Goal: Obtain resource: Download file/media

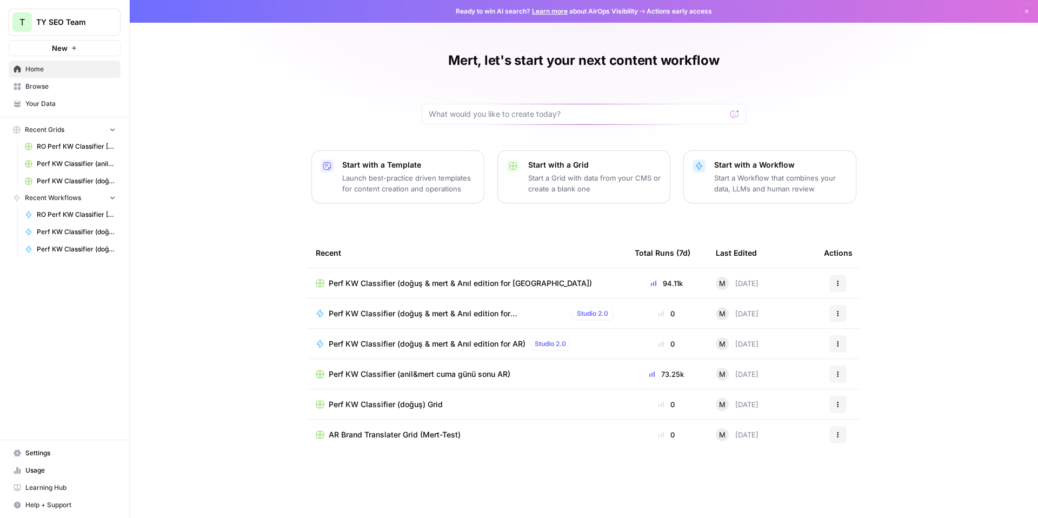
click at [81, 166] on span "Perf KW Classifier (anil&mert cuma günü sonu AR)" at bounding box center [76, 164] width 79 height 10
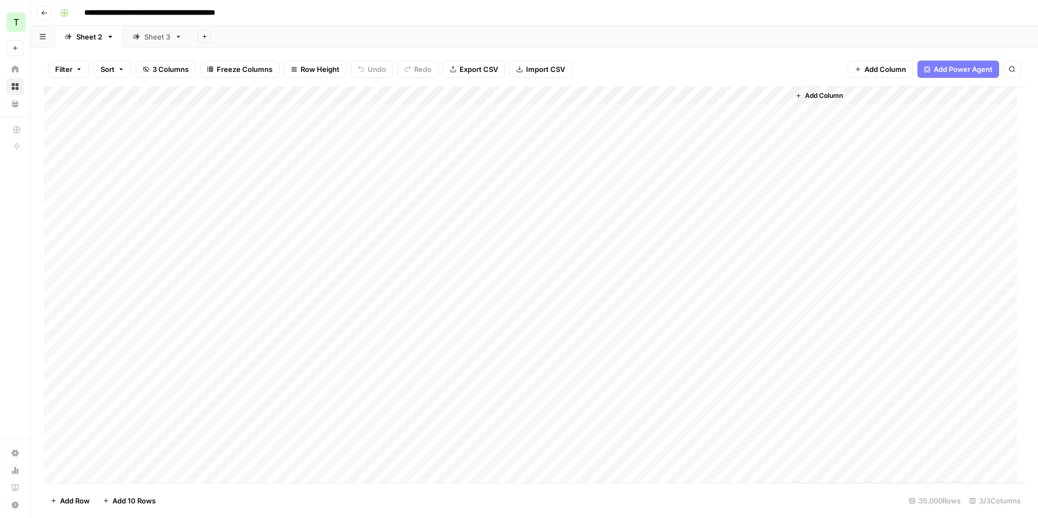
click at [476, 71] on span "Export CSV" at bounding box center [479, 69] width 38 height 11
click at [139, 34] on icon at bounding box center [136, 37] width 8 height 8
click at [475, 66] on span "Export CSV" at bounding box center [479, 69] width 38 height 11
click at [559, 13] on div "**********" at bounding box center [542, 12] width 972 height 17
click at [43, 12] on icon "button" at bounding box center [44, 13] width 5 height 4
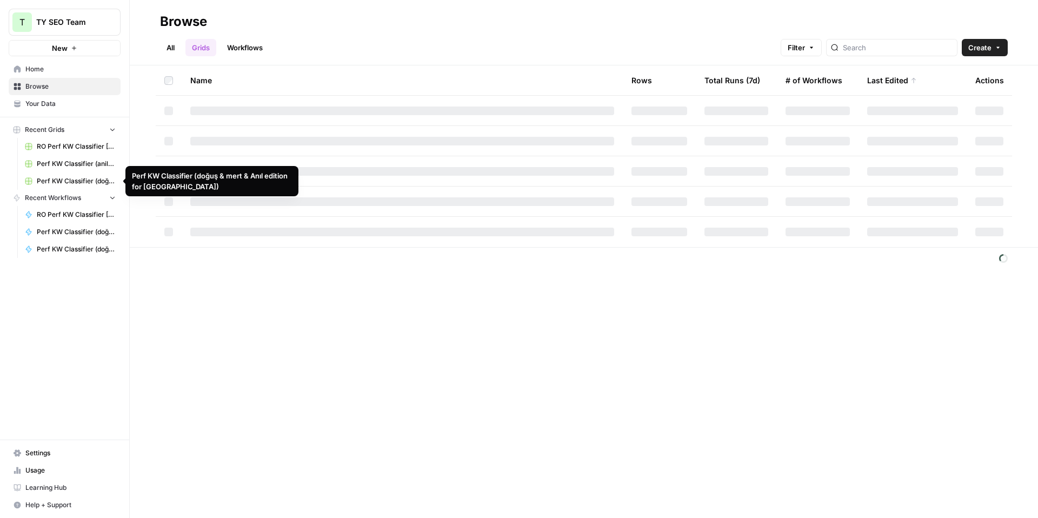
click at [77, 176] on span "Perf KW Classifier (doğuş & mert & Anıl edition for [GEOGRAPHIC_DATA])" at bounding box center [76, 181] width 79 height 10
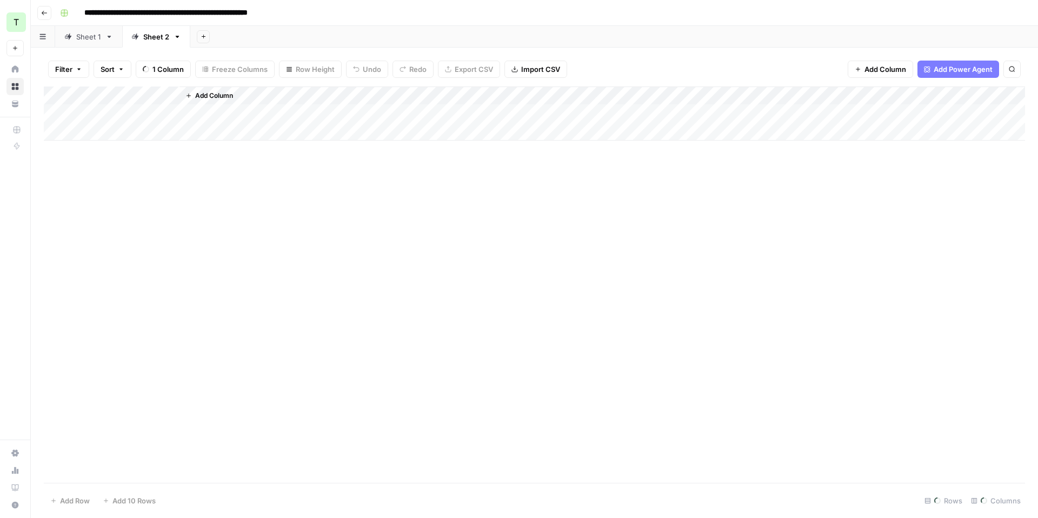
click at [91, 37] on div "Sheet 1" at bounding box center [88, 36] width 25 height 11
drag, startPoint x: 584, startPoint y: 91, endPoint x: 759, endPoint y: 99, distance: 174.8
click at [742, 99] on div "Add Column" at bounding box center [534, 285] width 981 height 396
click at [460, 67] on span "Export CSV" at bounding box center [479, 69] width 38 height 11
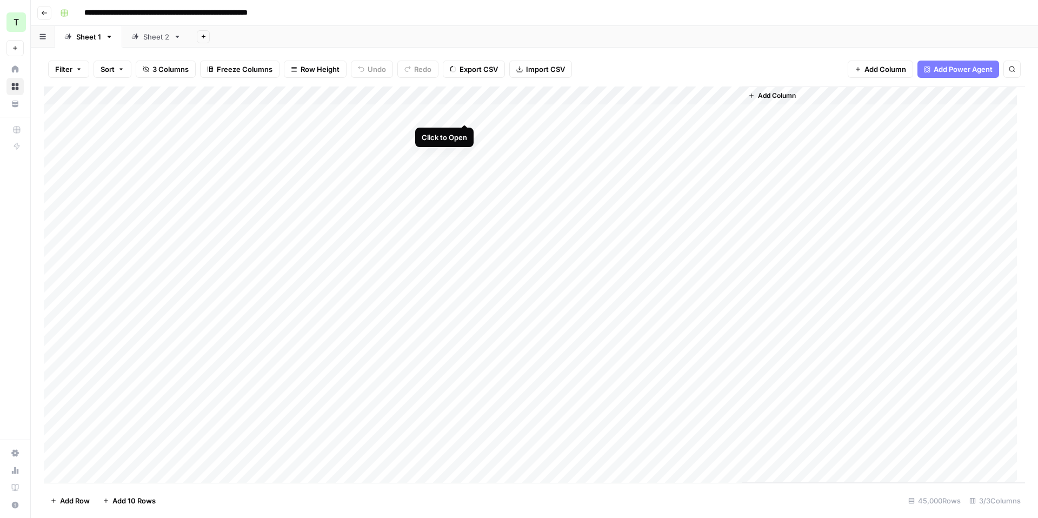
click at [465, 112] on div "Add Column" at bounding box center [534, 285] width 981 height 396
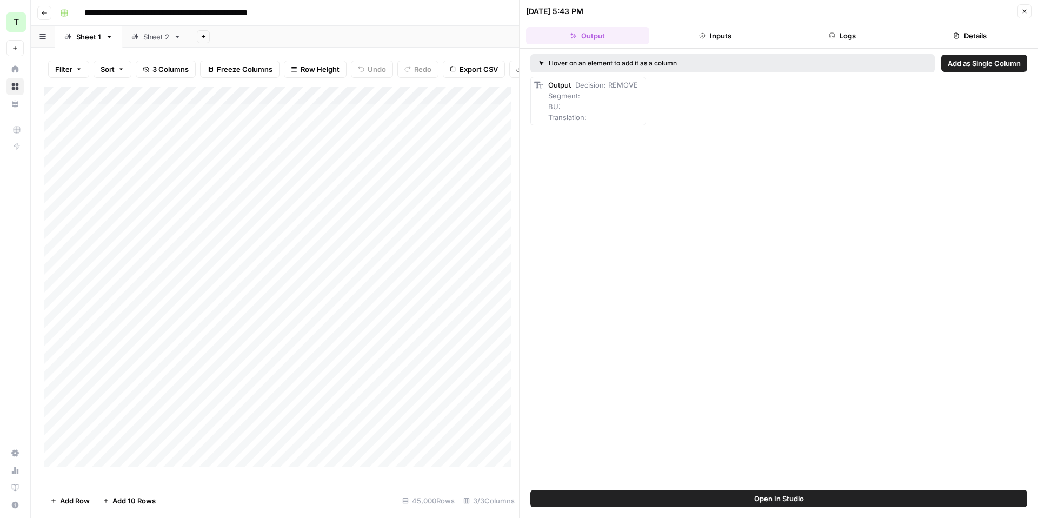
click at [729, 32] on button "Inputs" at bounding box center [715, 35] width 123 height 17
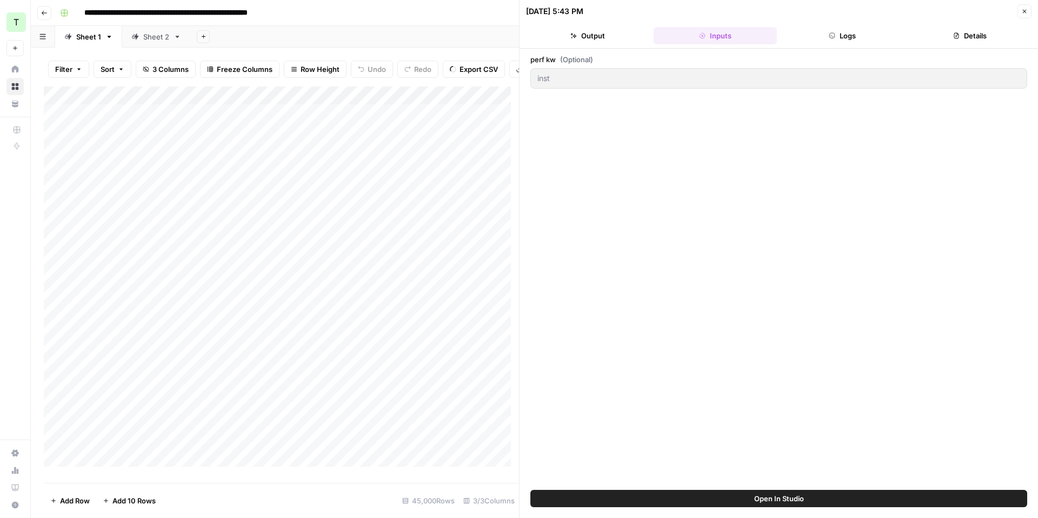
click at [822, 35] on button "Logs" at bounding box center [842, 35] width 123 height 17
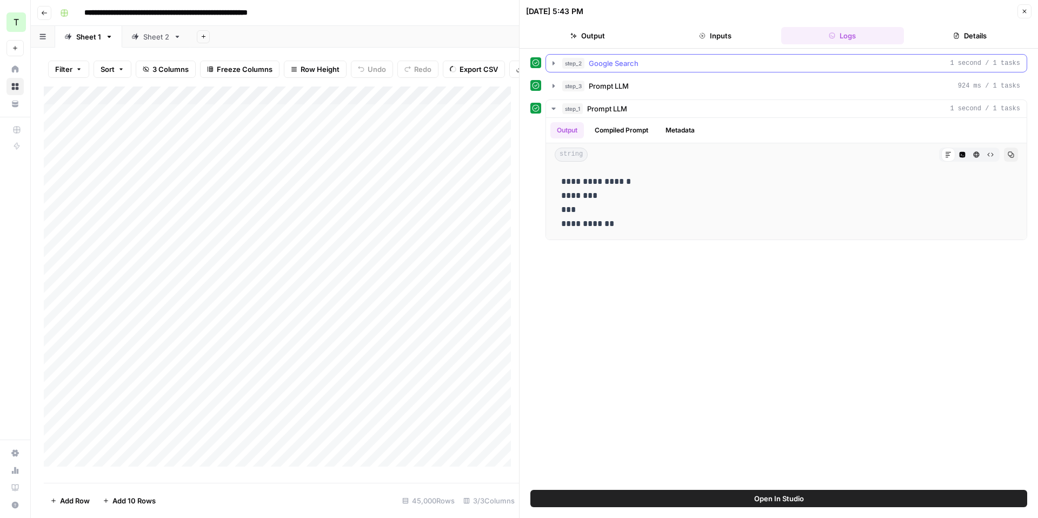
click at [600, 63] on span "Google Search" at bounding box center [614, 63] width 50 height 11
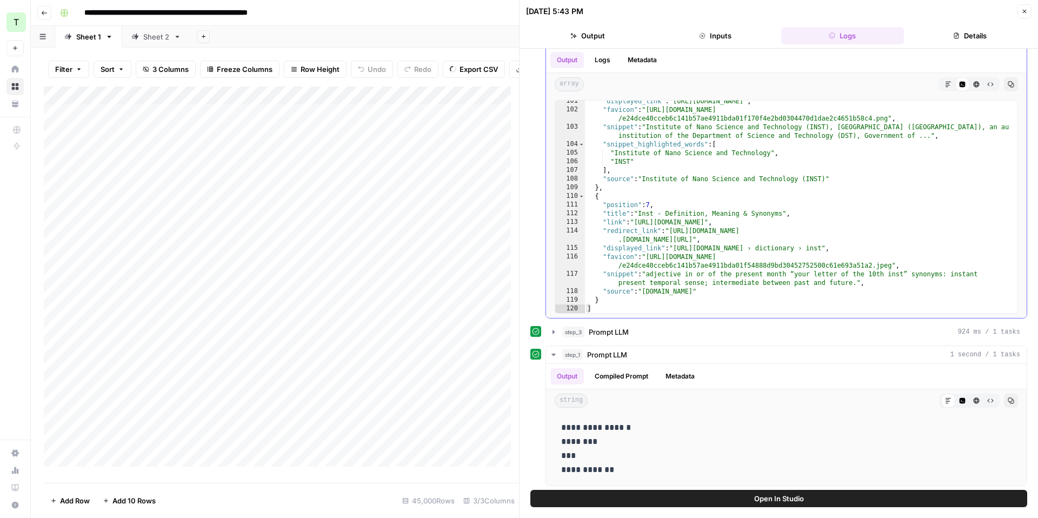
scroll to position [26, 0]
click at [463, 137] on div "Add Column" at bounding box center [281, 281] width 475 height 388
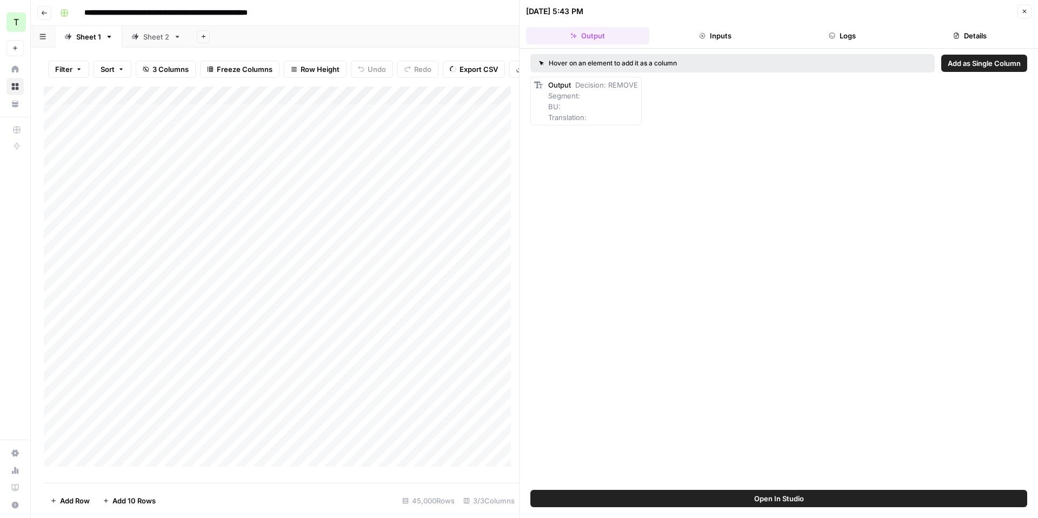
click at [748, 39] on button "Inputs" at bounding box center [715, 35] width 123 height 17
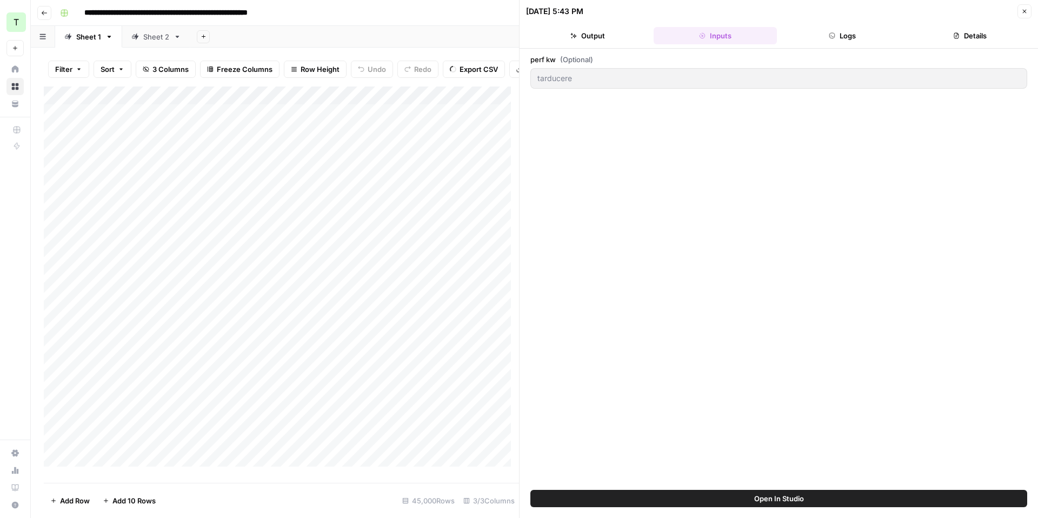
click at [838, 39] on button "Logs" at bounding box center [842, 35] width 123 height 17
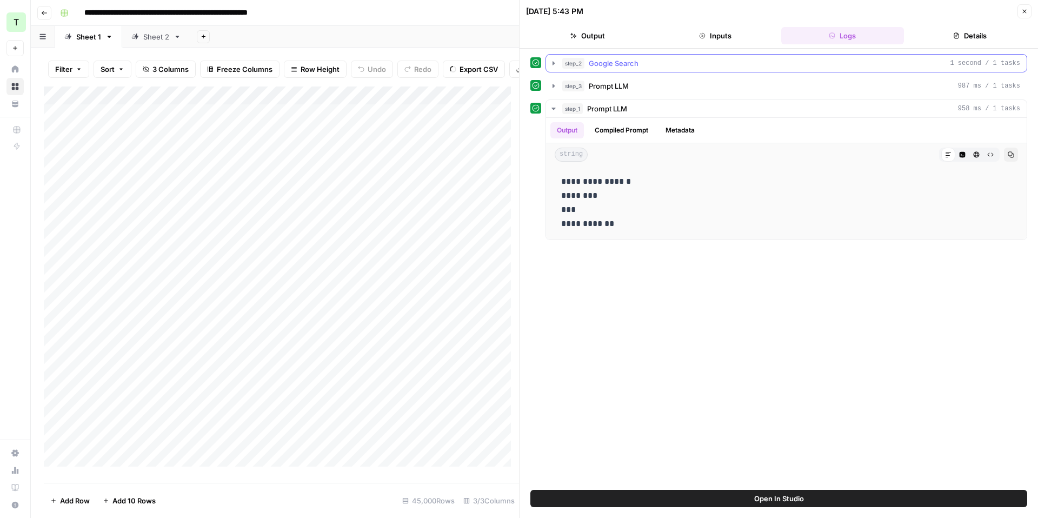
click at [635, 68] on button "step_2 Google Search 1 second / 1 tasks" at bounding box center [786, 63] width 481 height 17
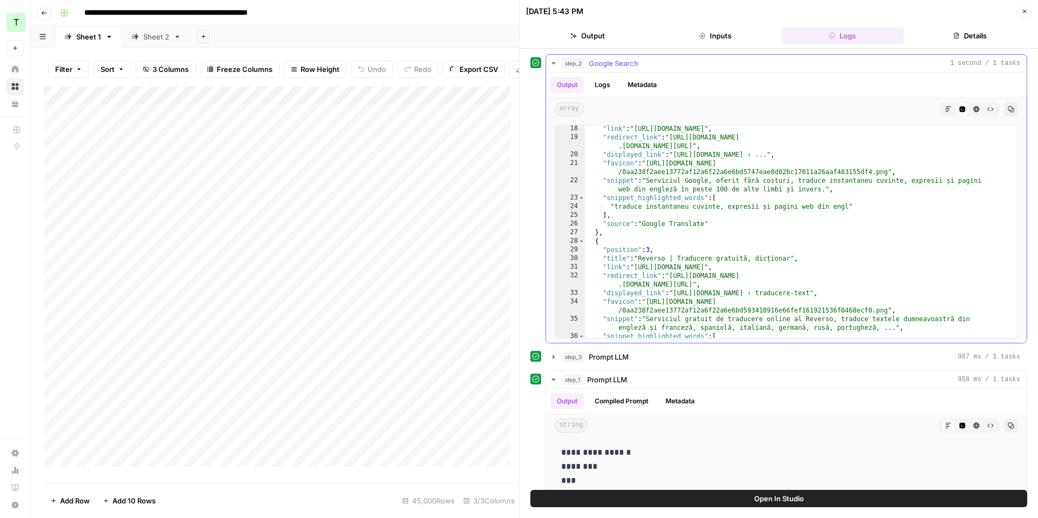
scroll to position [212, 0]
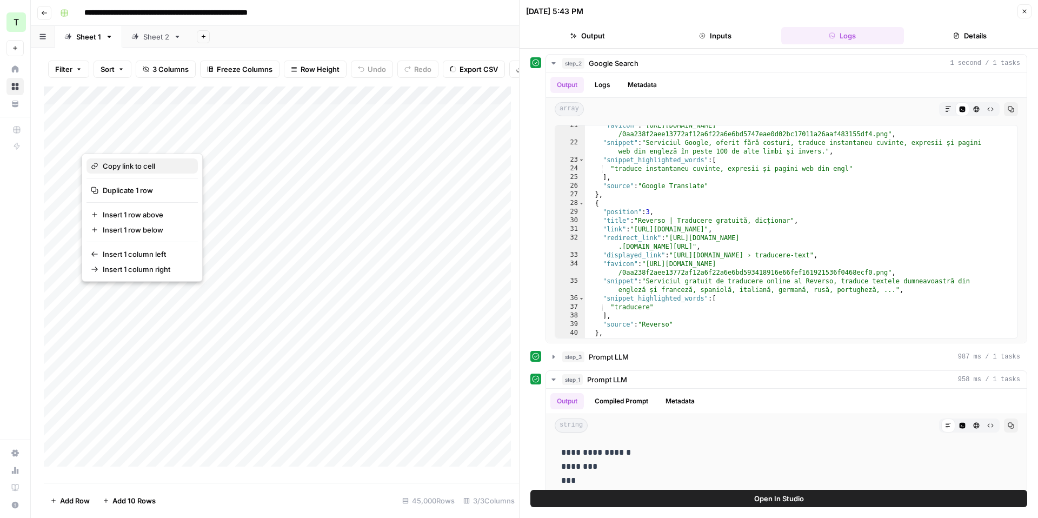
click at [139, 164] on span "Copy link to cell" at bounding box center [146, 166] width 87 height 11
click at [110, 143] on div "Add Column" at bounding box center [281, 281] width 475 height 388
drag, startPoint x: 121, startPoint y: 141, endPoint x: 51, endPoint y: 136, distance: 69.9
click at [51, 136] on body "**********" at bounding box center [519, 259] width 1038 height 518
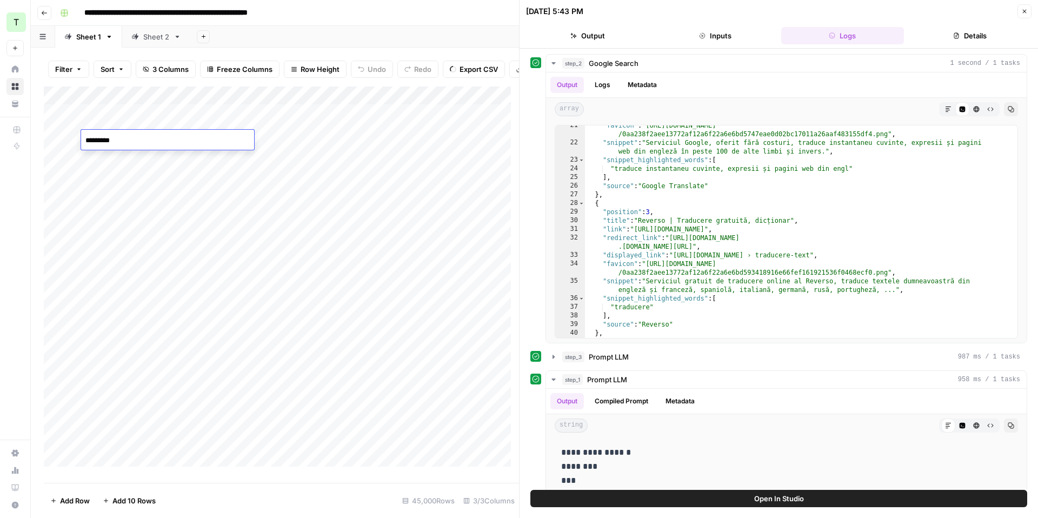
click at [185, 121] on div "Add Column" at bounding box center [281, 281] width 475 height 388
click at [327, 119] on div "Add Column" at bounding box center [281, 281] width 475 height 388
click at [607, 87] on button "Logs" at bounding box center [602, 85] width 29 height 16
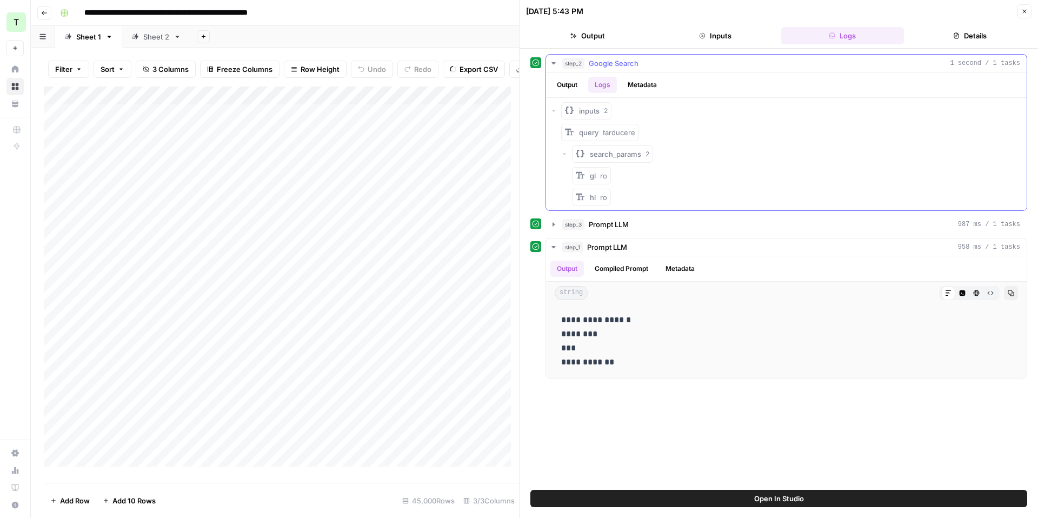
click at [652, 90] on button "Metadata" at bounding box center [642, 85] width 42 height 16
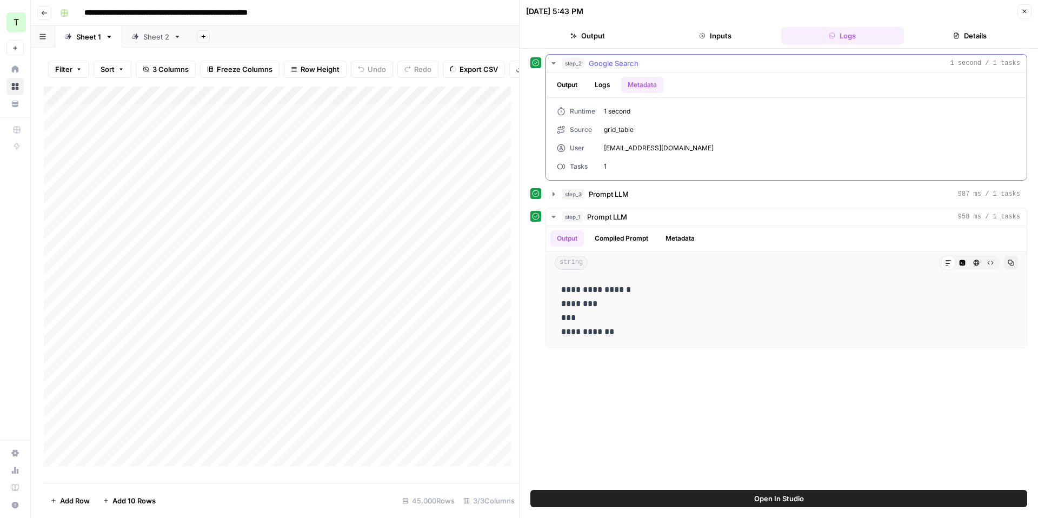
click at [579, 85] on button "Output" at bounding box center [567, 85] width 34 height 16
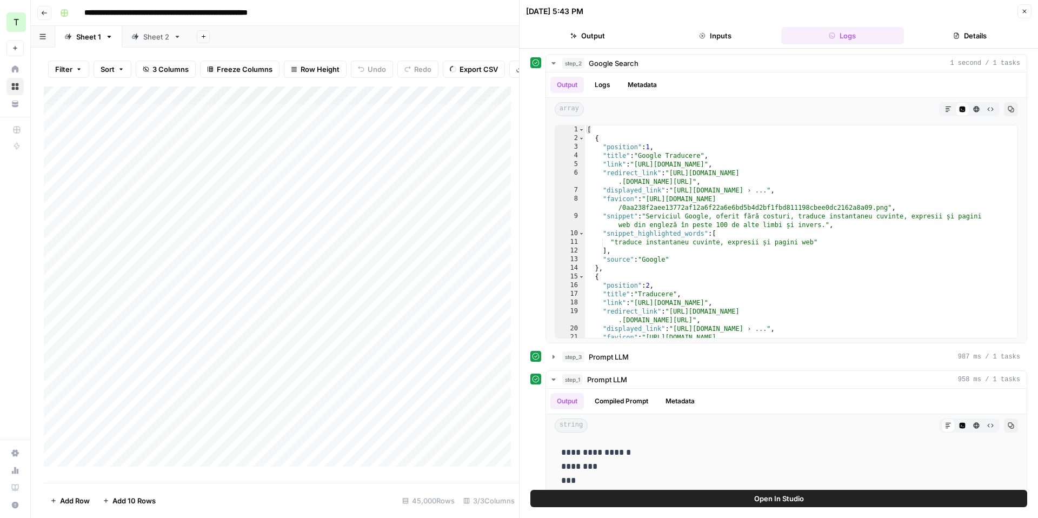
click at [313, 141] on div "Add Column" at bounding box center [281, 281] width 475 height 388
click at [703, 67] on div "step_2 Google Search 1 second / 1 tasks" at bounding box center [791, 63] width 458 height 11
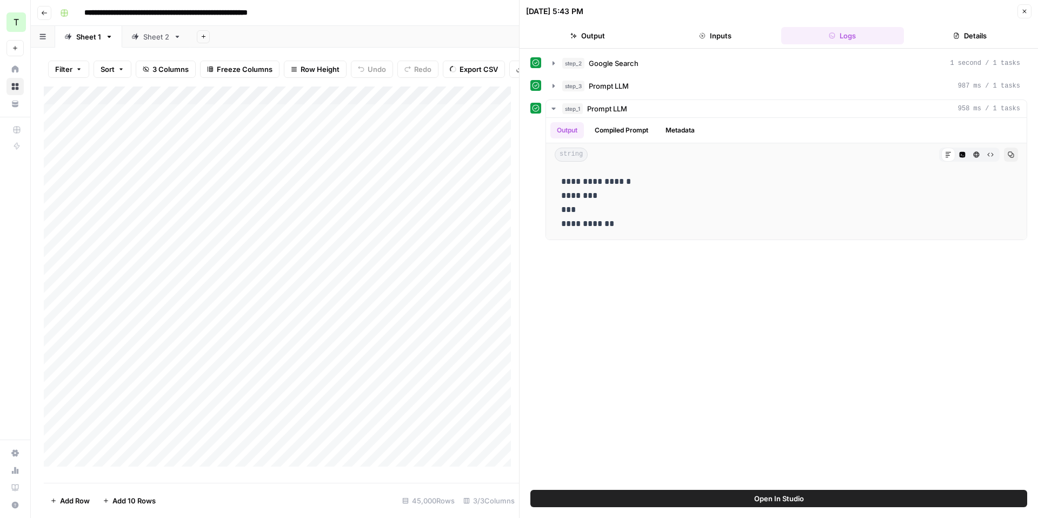
click at [661, 88] on div "step_3 Prompt LLM 987 ms / 1 tasks" at bounding box center [791, 86] width 458 height 11
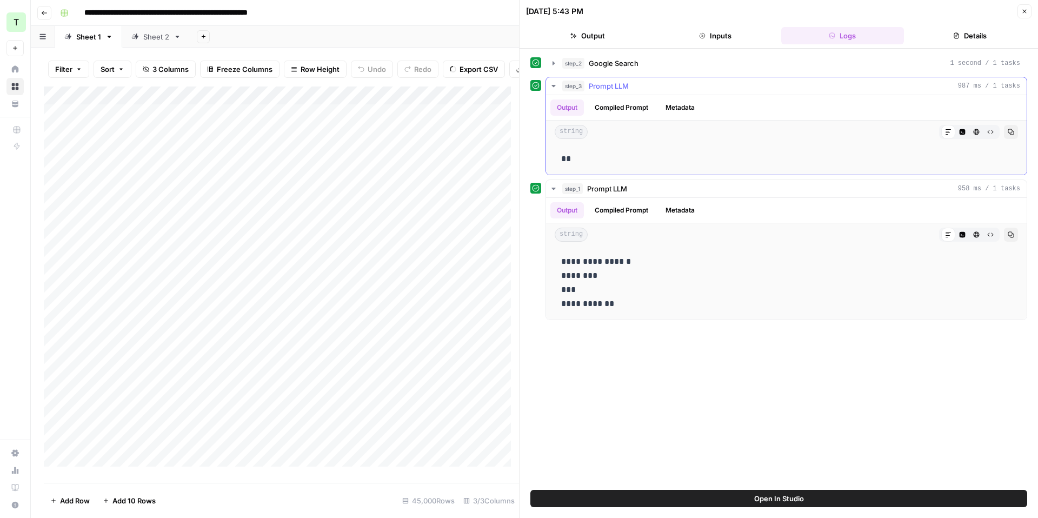
click at [619, 110] on button "Compiled Prompt" at bounding box center [621, 107] width 67 height 16
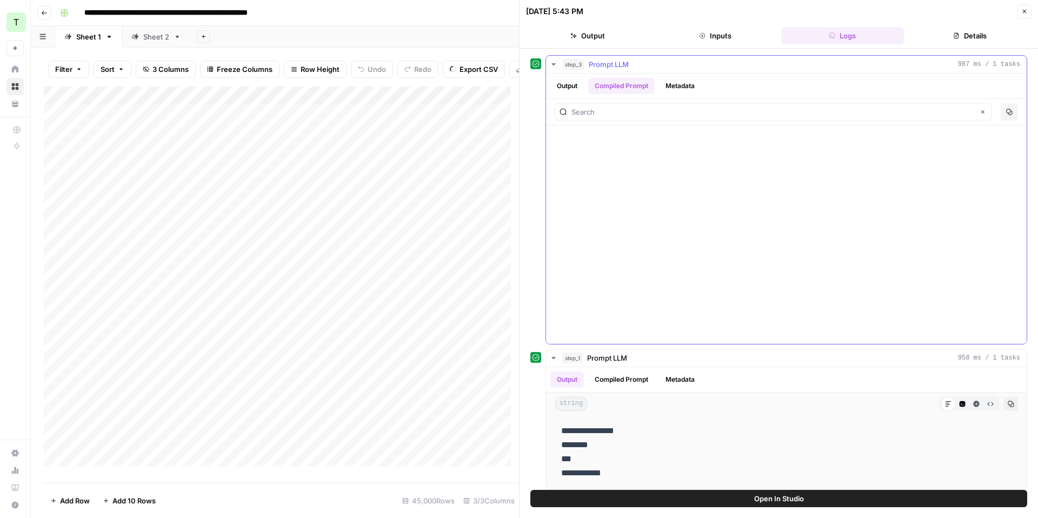
scroll to position [26, 0]
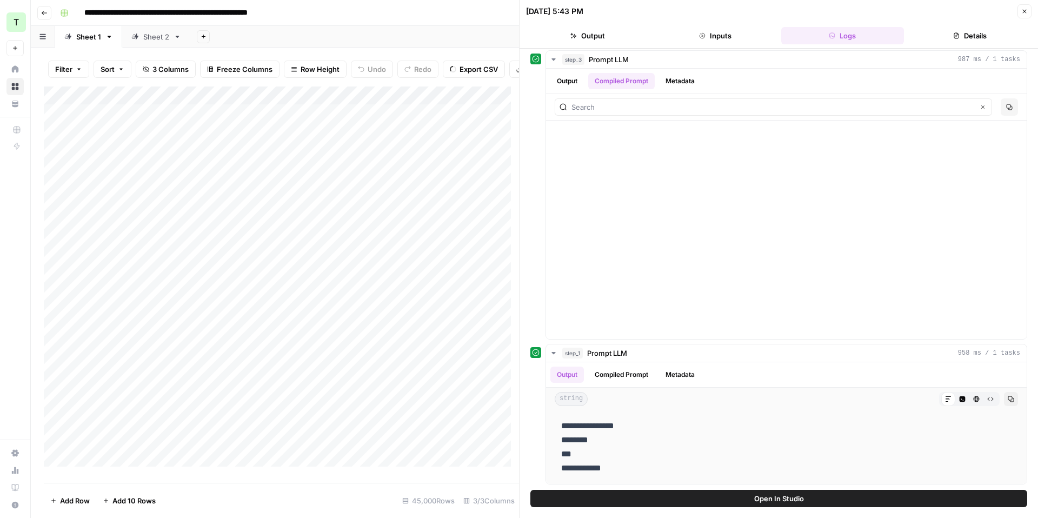
click at [132, 138] on div "Add Column" at bounding box center [281, 281] width 475 height 388
click at [155, 120] on div "Add Column" at bounding box center [281, 281] width 475 height 388
click at [552, 65] on button "step_3 Prompt LLM 987 ms / 1 tasks" at bounding box center [786, 59] width 481 height 17
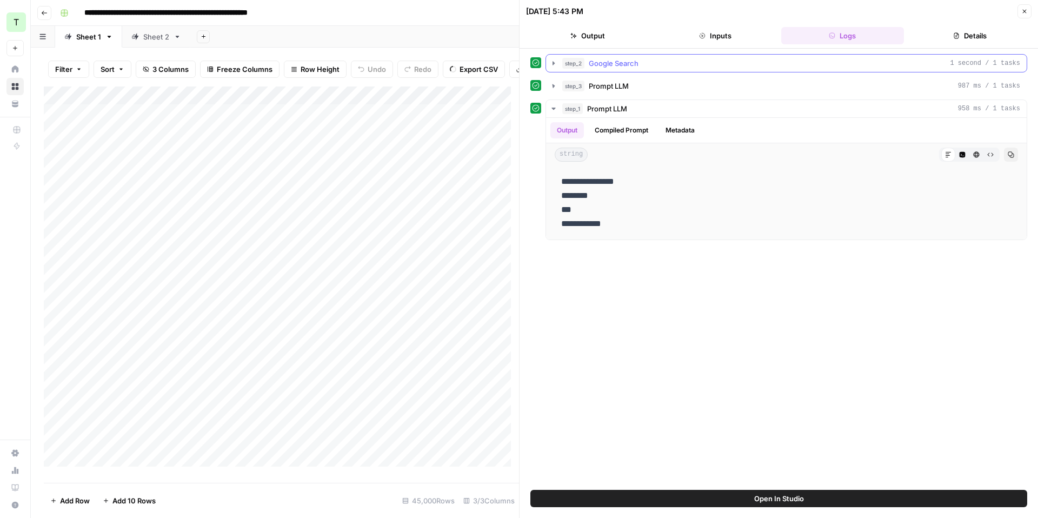
scroll to position [0, 0]
click at [615, 89] on span "Prompt LLM" at bounding box center [609, 86] width 40 height 11
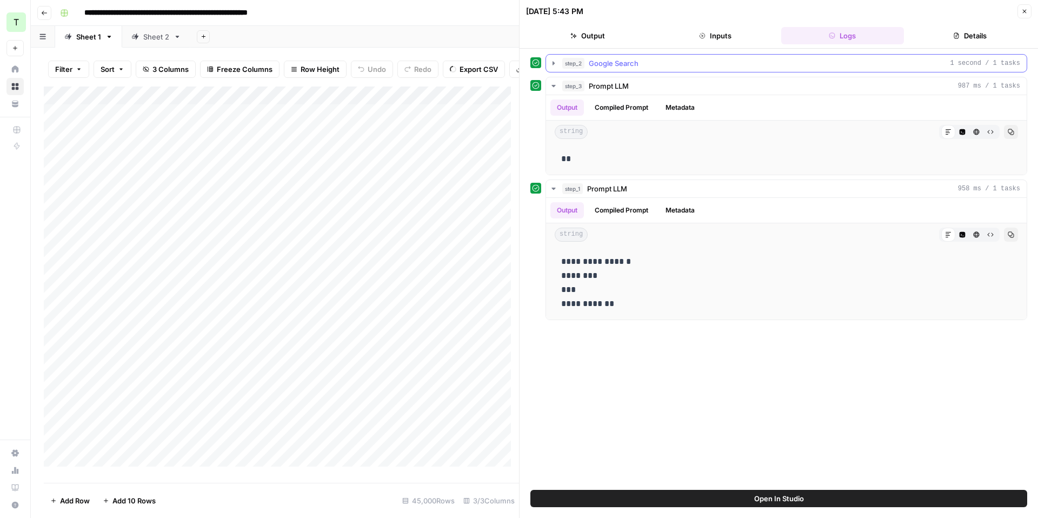
click at [597, 68] on span "Google Search" at bounding box center [614, 63] width 50 height 11
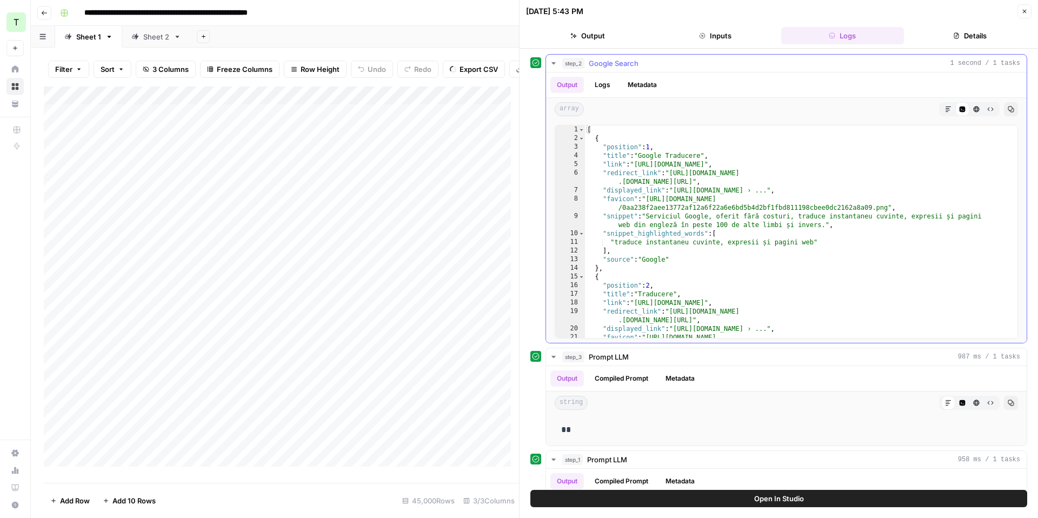
scroll to position [1, 0]
click at [462, 120] on div "Add Column" at bounding box center [281, 281] width 475 height 388
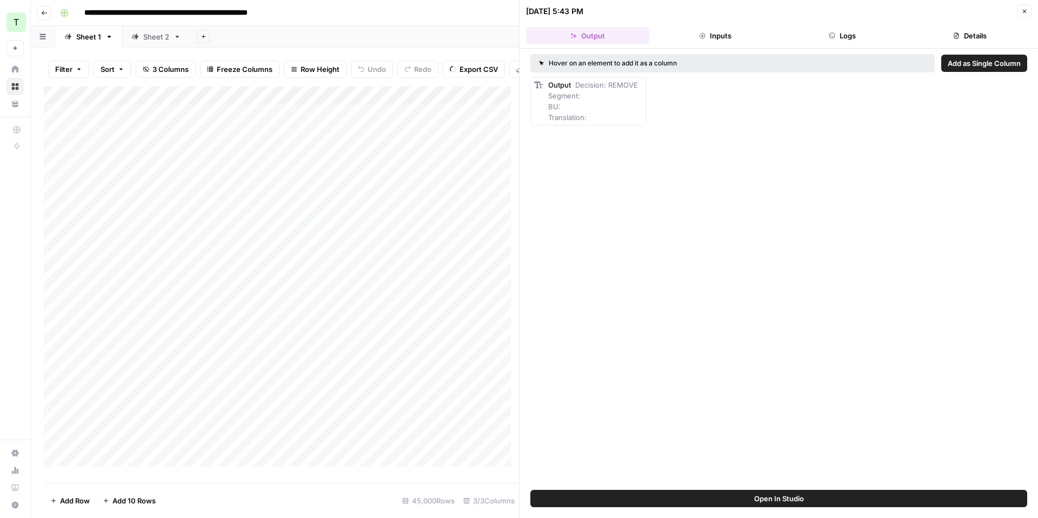
click at [825, 38] on button "Logs" at bounding box center [842, 35] width 123 height 17
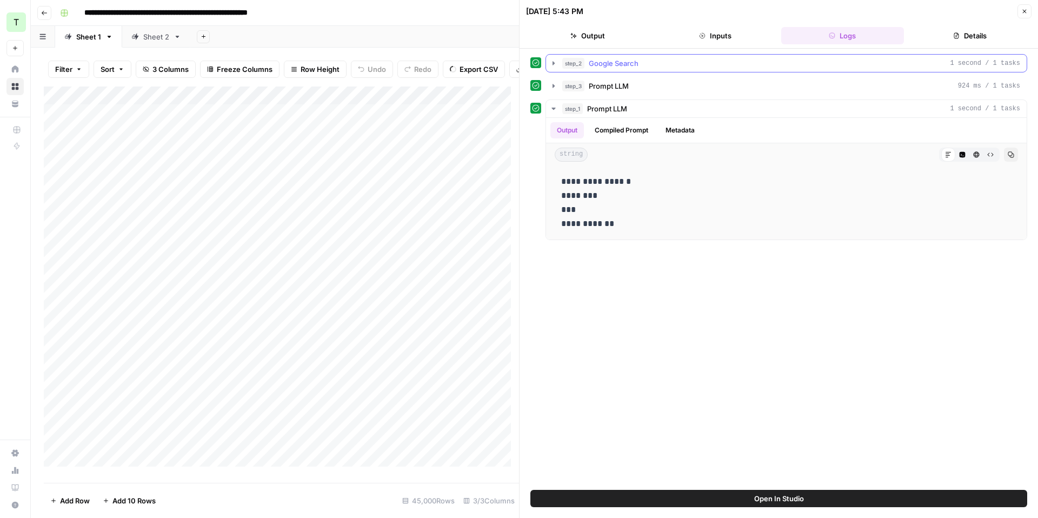
click at [550, 62] on icon "button" at bounding box center [553, 63] width 9 height 9
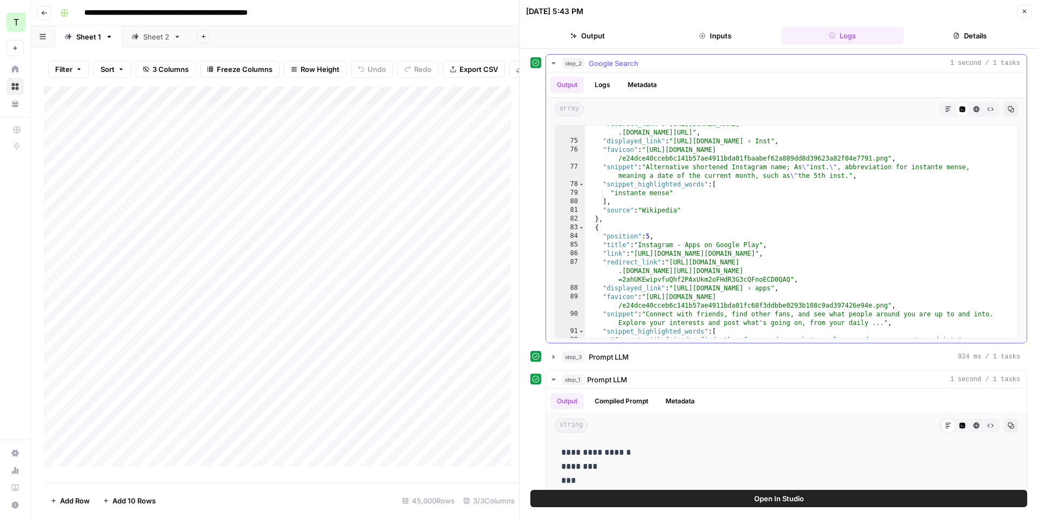
scroll to position [715, 0]
click at [181, 228] on div "Add Column" at bounding box center [281, 281] width 475 height 388
click at [167, 217] on div "Add Column" at bounding box center [281, 281] width 475 height 388
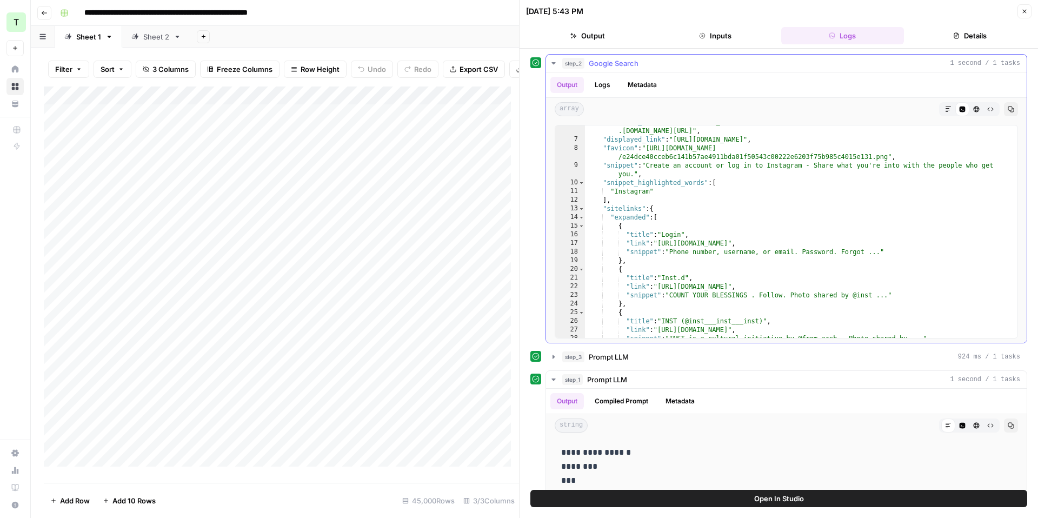
scroll to position [0, 0]
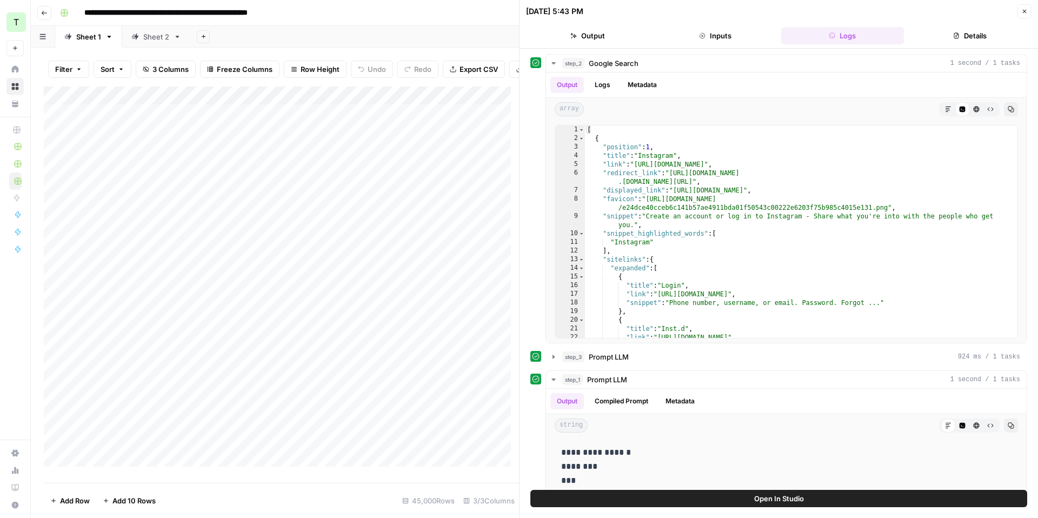
click at [724, 14] on div "[DATE] 5:43 PM" at bounding box center [770, 11] width 488 height 11
click at [1025, 12] on icon "button" at bounding box center [1024, 11] width 6 height 6
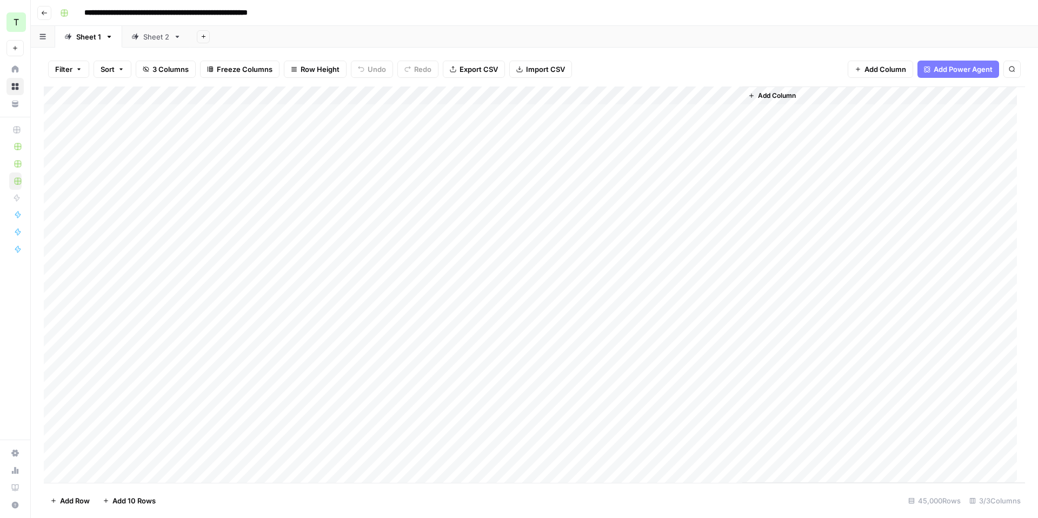
click at [146, 44] on link "Sheet 2" at bounding box center [156, 37] width 68 height 22
click at [478, 70] on span "Export CSV" at bounding box center [479, 69] width 38 height 11
